Goal: Ask a question

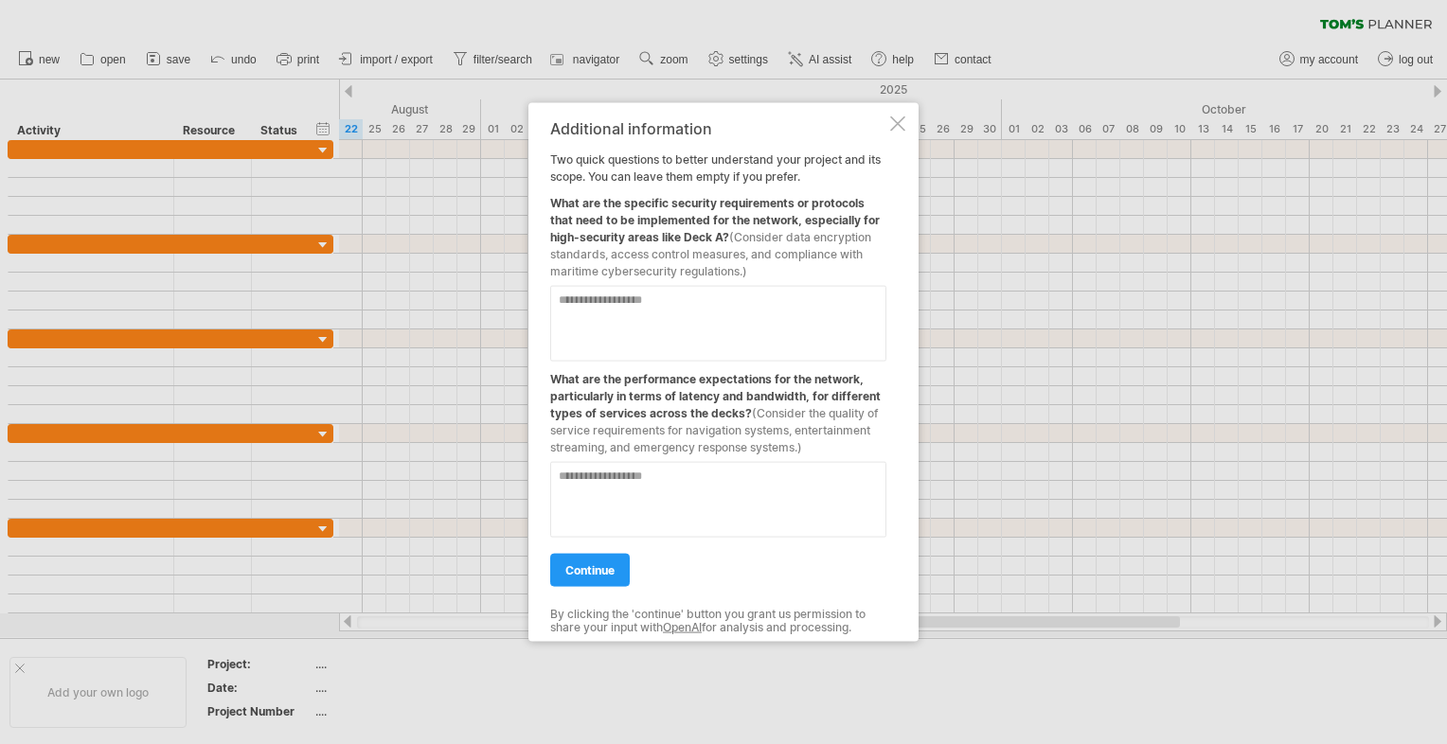
drag, startPoint x: 746, startPoint y: 272, endPoint x: 714, endPoint y: 256, distance: 36.0
click at [714, 256] on span "(Consider data encryption standards, access control measures, and compliance wi…" at bounding box center [710, 254] width 321 height 48
drag, startPoint x: 714, startPoint y: 256, endPoint x: 743, endPoint y: 273, distance: 33.1
click at [743, 273] on span "(Consider data encryption standards, access control measures, and compliance wi…" at bounding box center [710, 254] width 321 height 48
drag, startPoint x: 743, startPoint y: 273, endPoint x: 660, endPoint y: 282, distance: 82.9
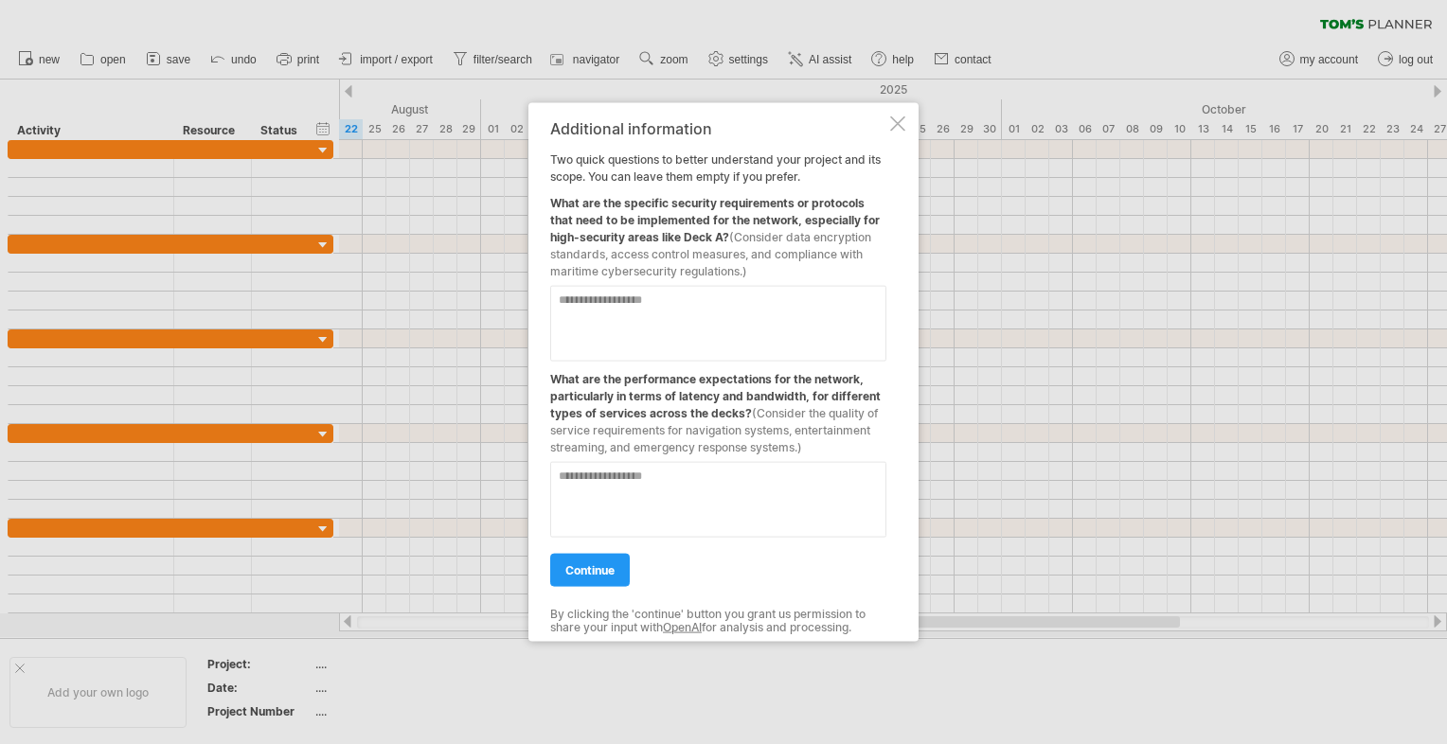
click at [660, 282] on div "Additional information Two quick questions to better understand your project an…" at bounding box center [718, 372] width 336 height 505
drag, startPoint x: 560, startPoint y: 200, endPoint x: 679, endPoint y: 256, distance: 131.8
click at [679, 256] on div "What are the specific security requirements or protocols that need to be implem…" at bounding box center [718, 233] width 336 height 95
click at [657, 316] on textarea at bounding box center [718, 324] width 336 height 76
drag, startPoint x: 554, startPoint y: 198, endPoint x: 654, endPoint y: 242, distance: 109.0
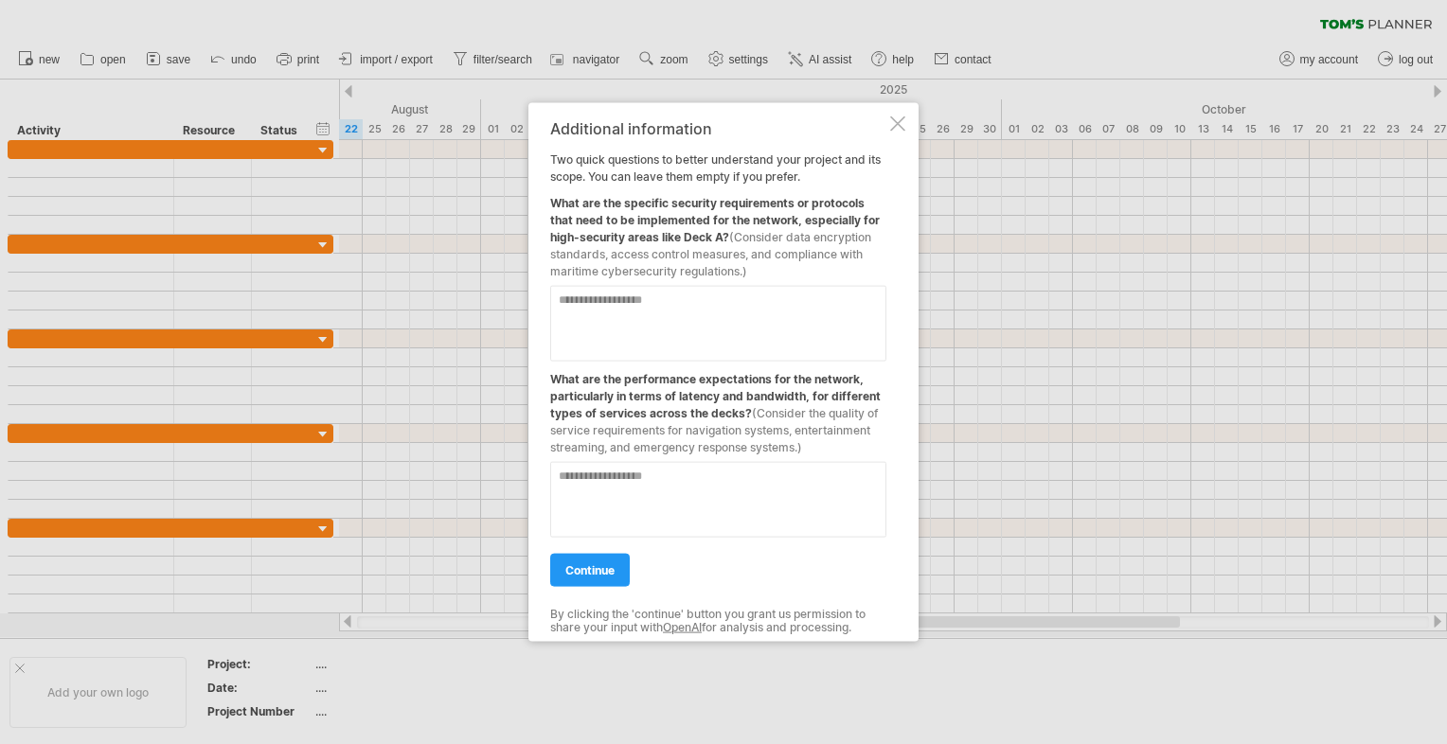
click at [654, 242] on div "What are the specific security requirements or protocols that need to be implem…" at bounding box center [718, 233] width 336 height 95
click at [655, 236] on div "What are the specific security requirements or protocols that need to be implem…" at bounding box center [718, 233] width 336 height 95
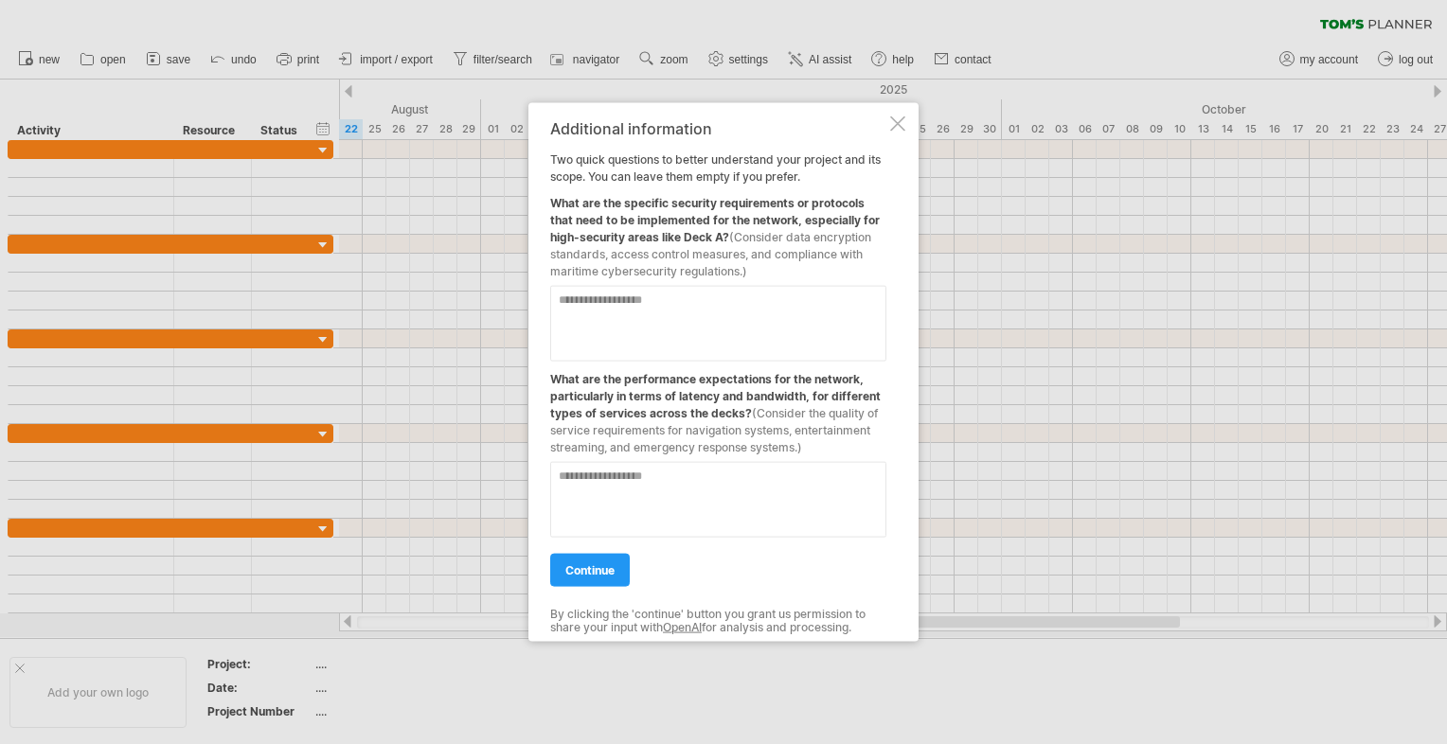
click at [655, 236] on div "What are the specific security requirements or protocols that need to be implem…" at bounding box center [718, 233] width 336 height 95
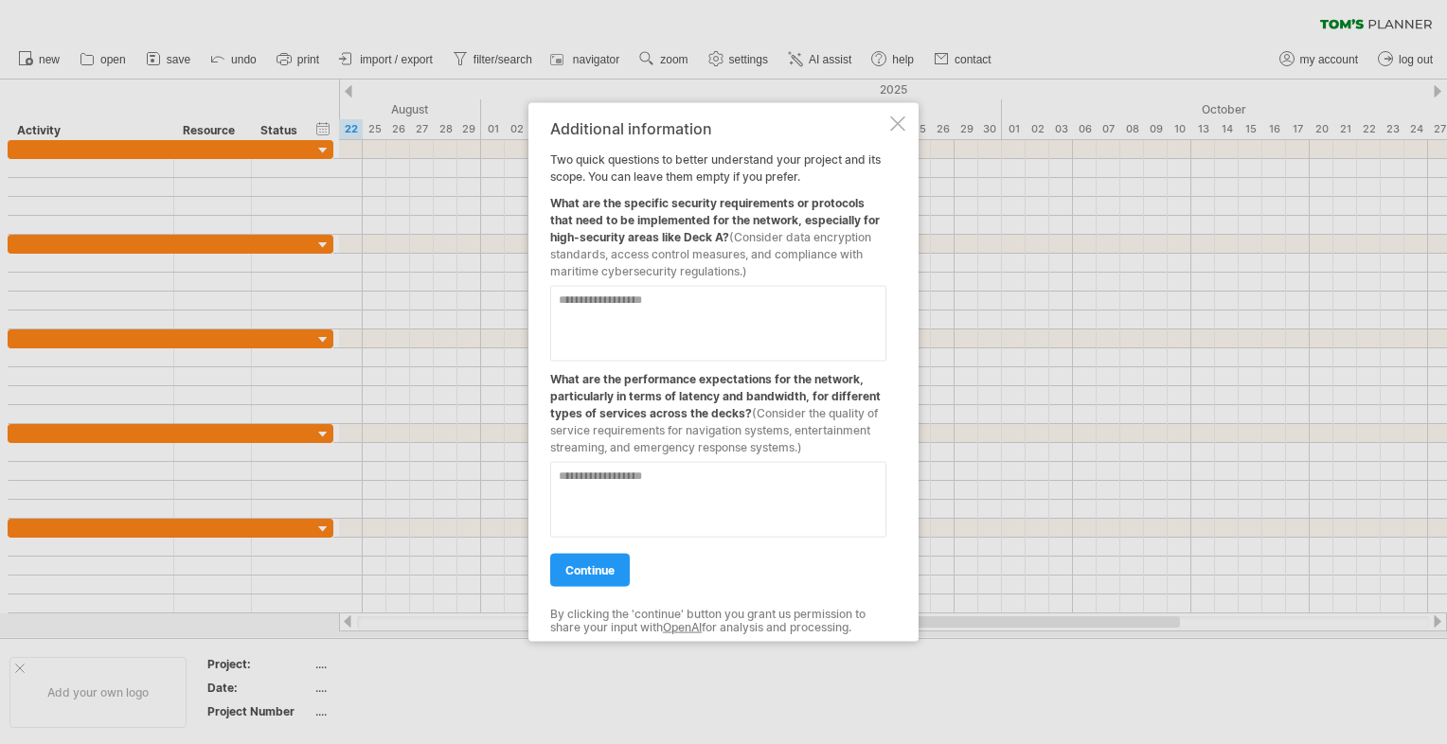
click at [583, 121] on div "Additional information" at bounding box center [718, 128] width 336 height 17
click at [644, 36] on div at bounding box center [723, 372] width 1447 height 744
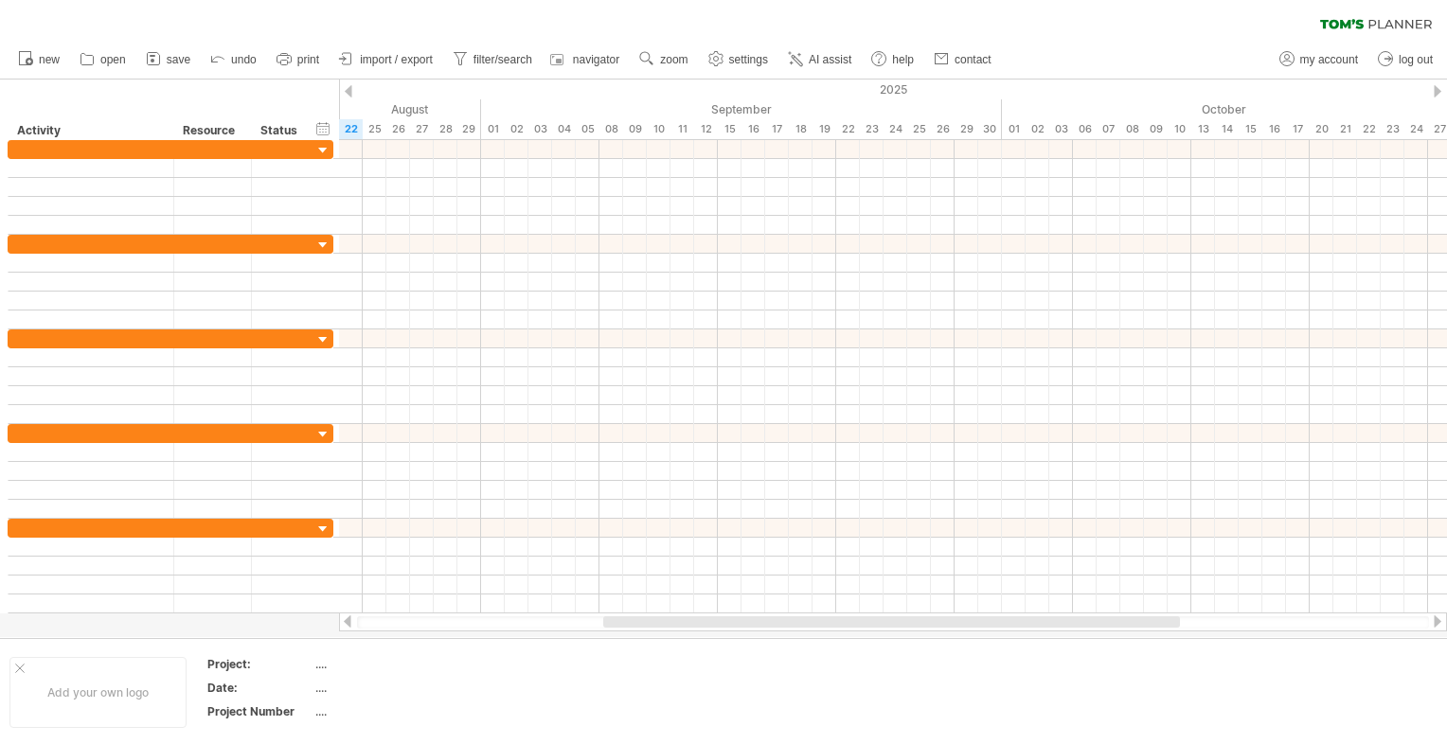
click at [644, 36] on div "clear filter reapply filter" at bounding box center [723, 20] width 1447 height 40
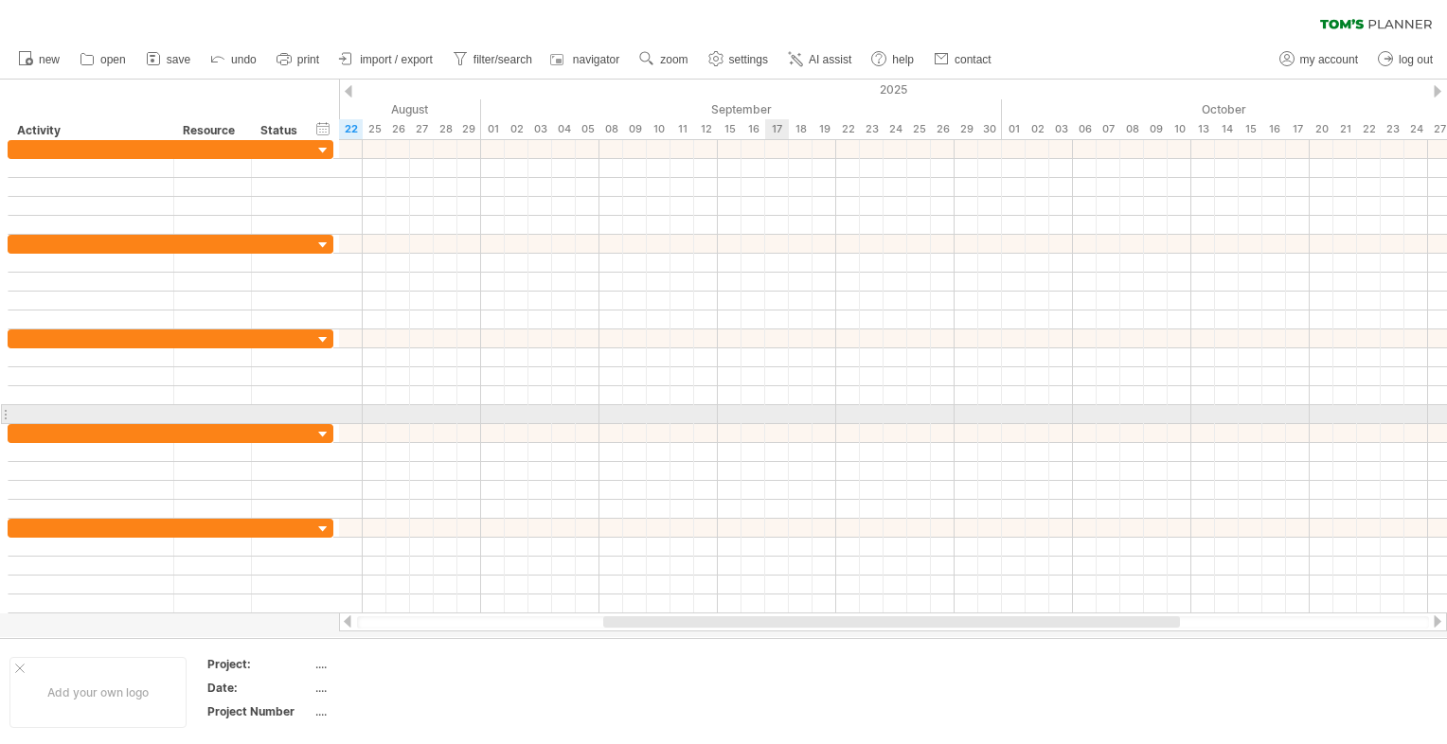
click at [766, 407] on div at bounding box center [893, 414] width 1108 height 19
